Goal: Browse casually: Explore the website without a specific task or goal

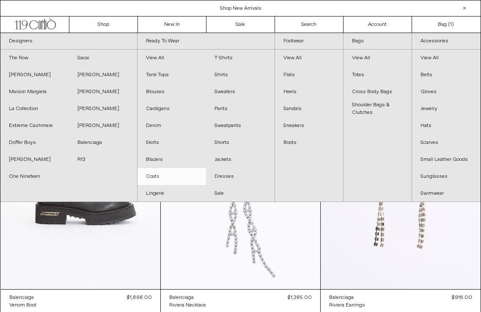
click at [157, 178] on link "Coats" at bounding box center [171, 176] width 69 height 17
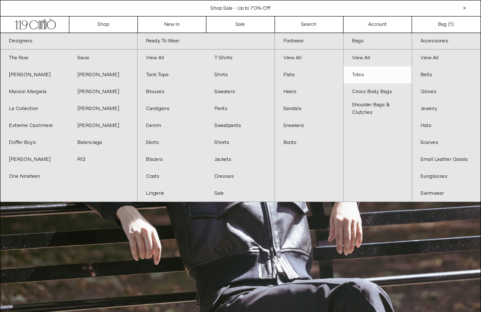
click at [363, 73] on link "Totes" at bounding box center [378, 74] width 68 height 17
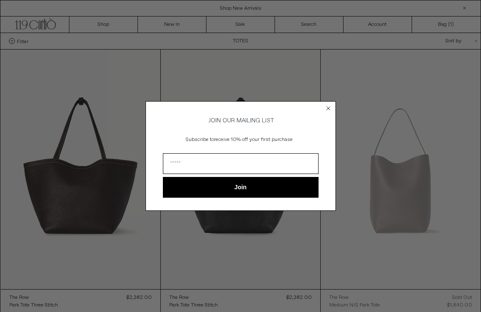
click at [327, 106] on circle "Close dialog" at bounding box center [328, 108] width 8 height 8
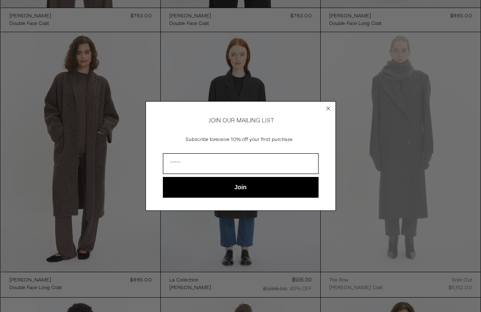
click at [330, 109] on circle "Close dialog" at bounding box center [328, 108] width 8 height 8
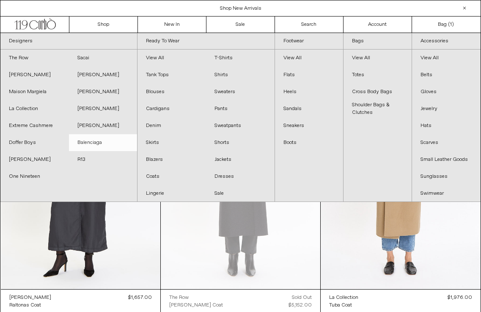
click at [88, 140] on link "Balenciaga" at bounding box center [103, 142] width 69 height 17
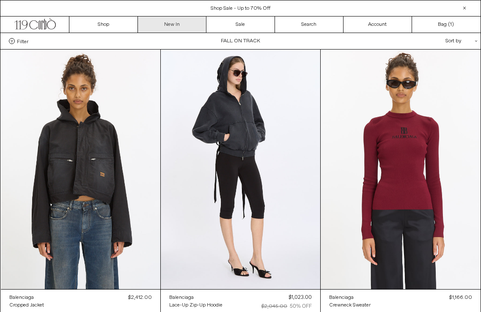
click at [186, 18] on link "New In" at bounding box center [172, 24] width 69 height 16
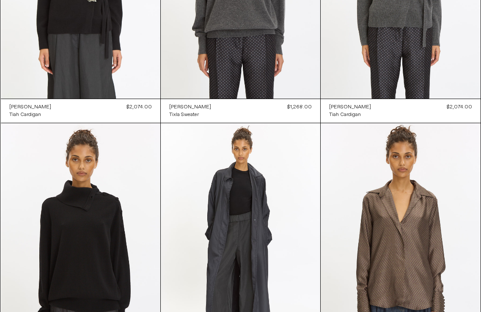
scroll to position [514, 0]
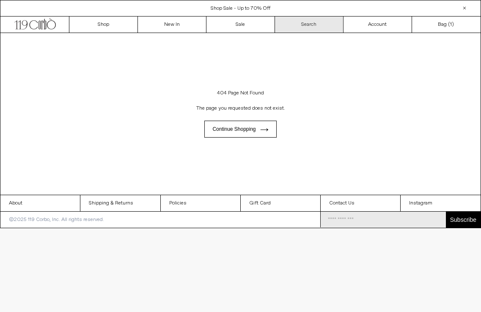
click at [301, 22] on link "Search" at bounding box center [309, 24] width 69 height 16
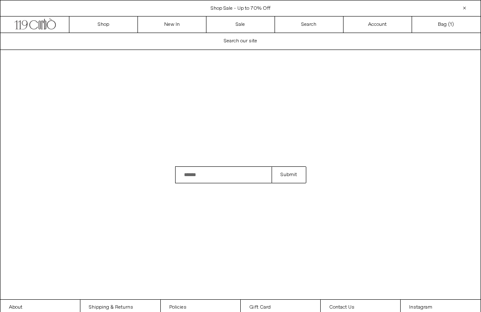
click at [215, 177] on input "Search" at bounding box center [223, 174] width 97 height 17
type input "*****"
click at [272, 166] on button "Submit" at bounding box center [289, 174] width 34 height 17
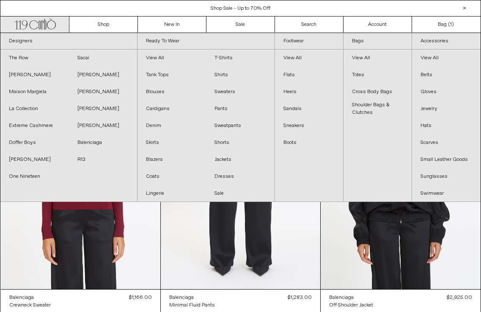
click at [47, 24] on icon at bounding box center [51, 25] width 9 height 9
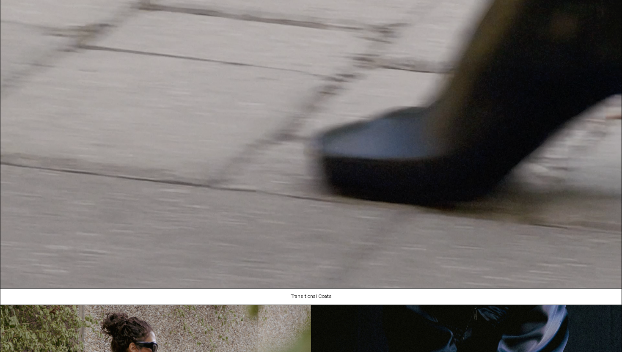
scroll to position [57, 0]
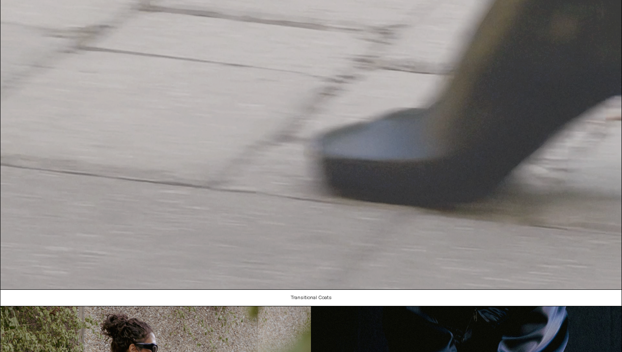
click at [481, 241] on video "Your browser does not support the video tag." at bounding box center [310, 132] width 621 height 313
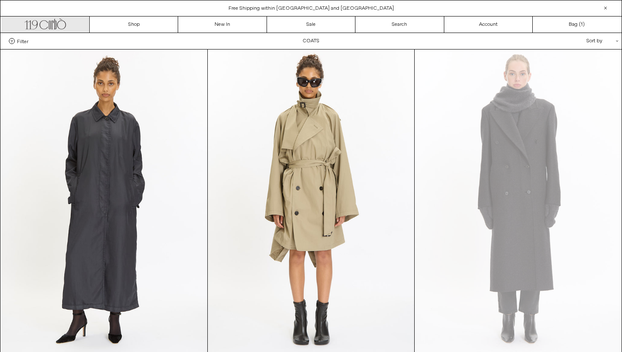
click at [44, 27] on icon ".cls-1, .cls-2 { fill: #231f20; stroke: #231f20; stroke-miterlimit: 10; stroke-…" at bounding box center [45, 23] width 41 height 12
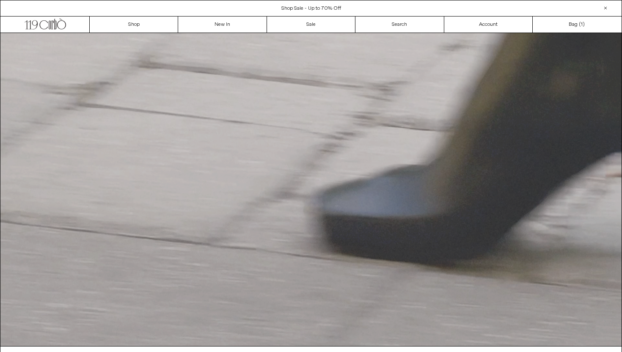
click at [311, 303] on video "Your browser does not support the video tag." at bounding box center [310, 189] width 621 height 313
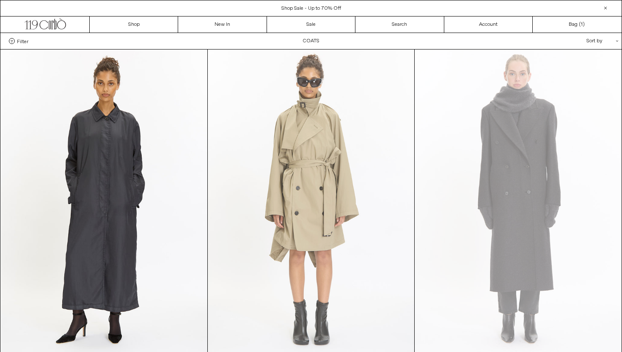
click at [317, 329] on at bounding box center [311, 204] width 206 height 310
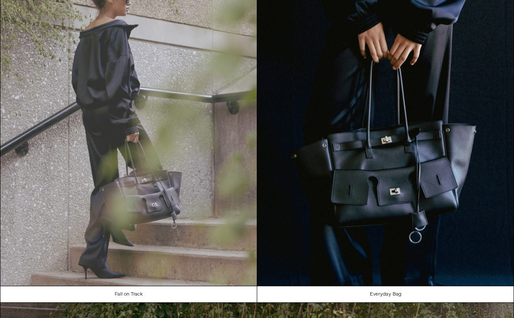
scroll to position [370, 0]
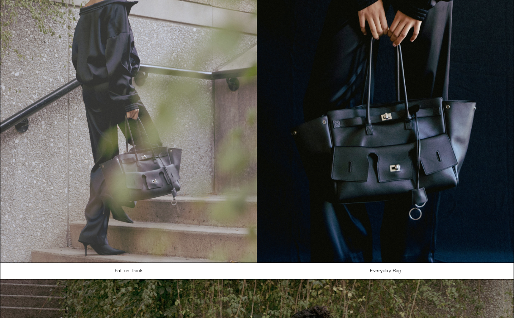
click at [161, 201] on img at bounding box center [128, 101] width 256 height 323
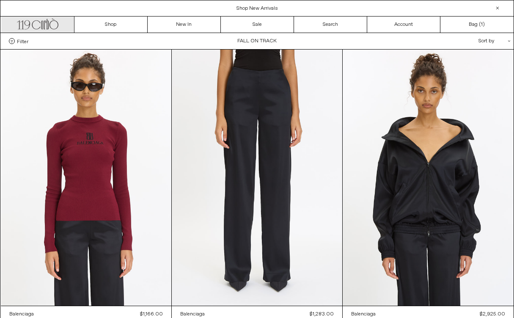
scroll to position [3, 0]
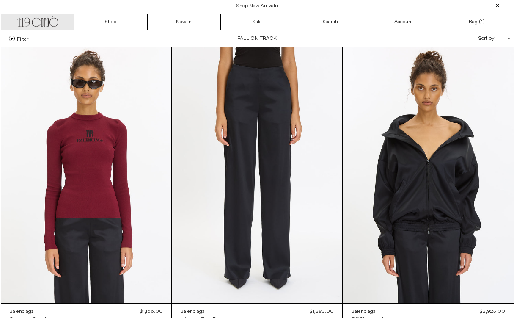
click at [48, 25] on icon at bounding box center [47, 21] width 2 height 11
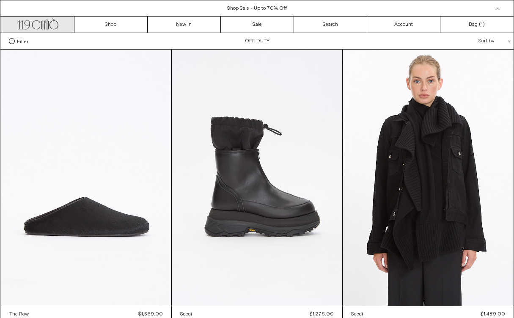
click at [50, 24] on icon ".cls-1, .cls-2 { fill: #231f20; stroke: #231f20; stroke-miterlimit: 10; stroke-…" at bounding box center [37, 23] width 41 height 12
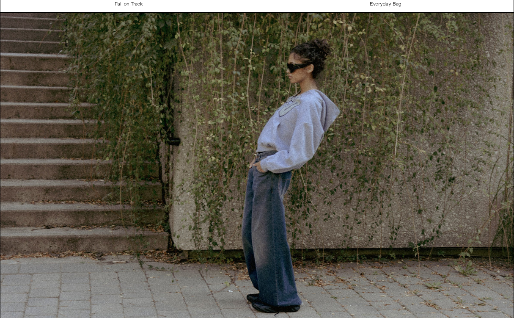
scroll to position [731, 0]
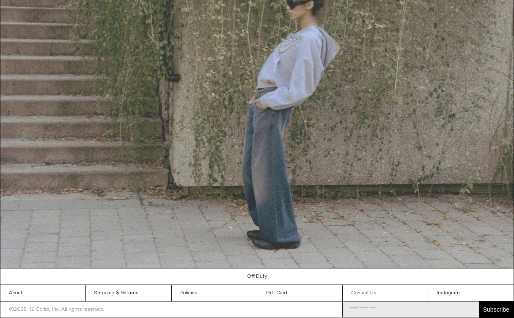
click at [208, 90] on img at bounding box center [256, 108] width 513 height 319
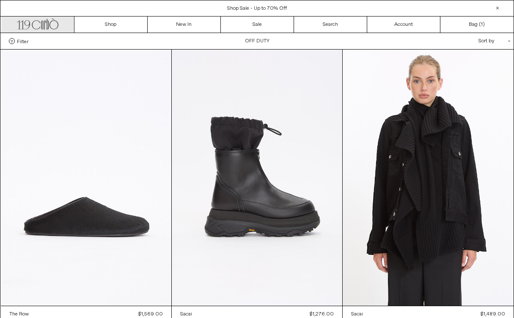
click at [44, 22] on icon at bounding box center [45, 25] width 2 height 8
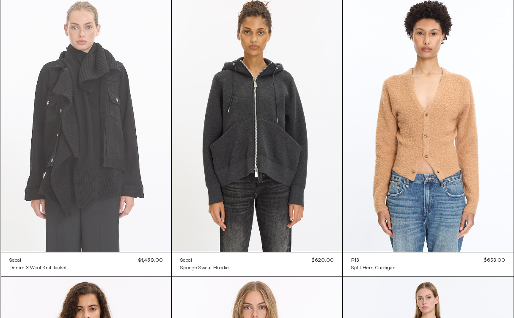
scroll to position [1550, 0]
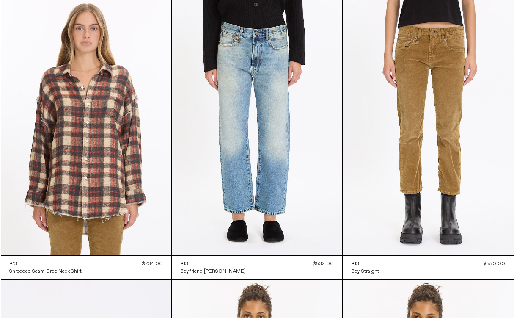
scroll to position [370, 0]
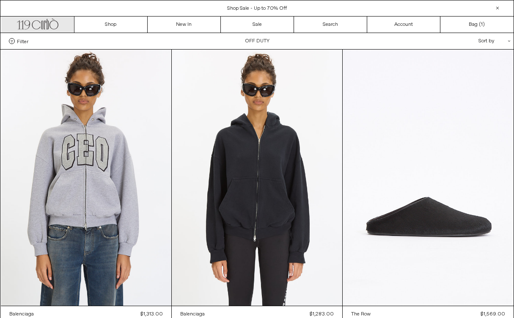
click at [50, 30] on link ".cls-1, .cls-2 { fill: #231f20; stroke: #231f20; stroke-miterlimit: 10; stroke-…" at bounding box center [37, 24] width 73 height 16
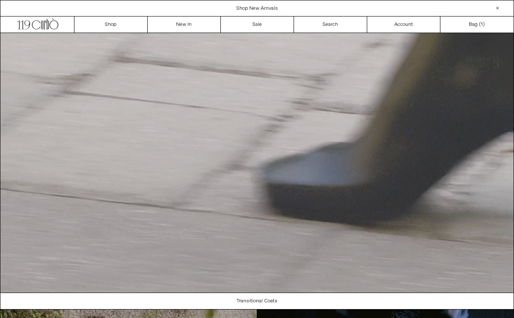
click at [89, 97] on video "Your browser does not support the video tag." at bounding box center [256, 162] width 513 height 259
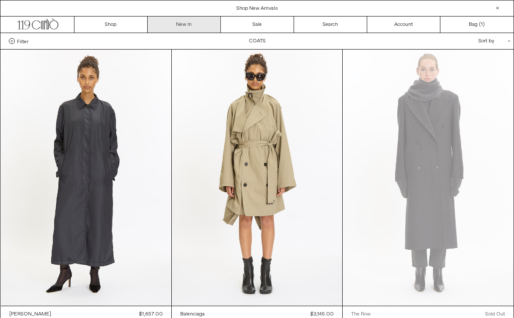
click at [188, 27] on link "New In" at bounding box center [184, 24] width 73 height 16
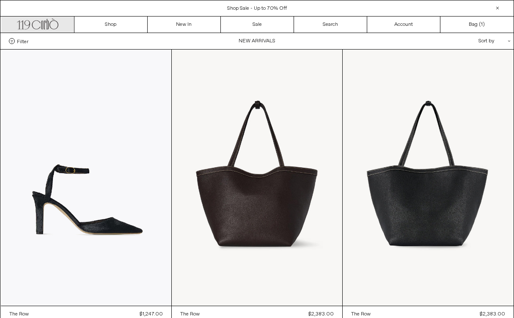
click at [30, 25] on icon ".cls-1, .cls-2 { fill: #231f20; stroke: #231f20; stroke-miterlimit: 10; stroke-…" at bounding box center [37, 23] width 41 height 12
